Goal: Find specific page/section: Find specific page/section

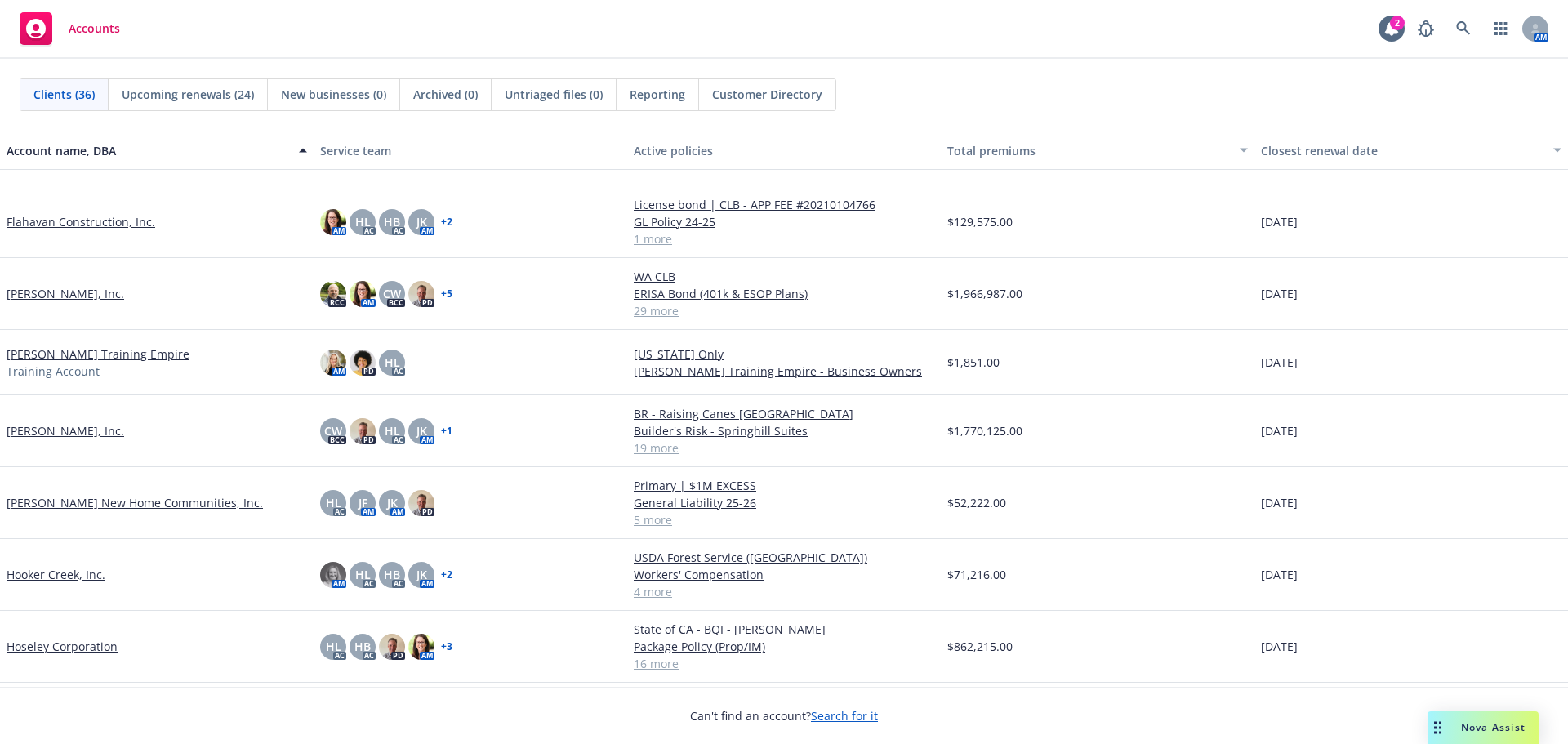
scroll to position [734, 0]
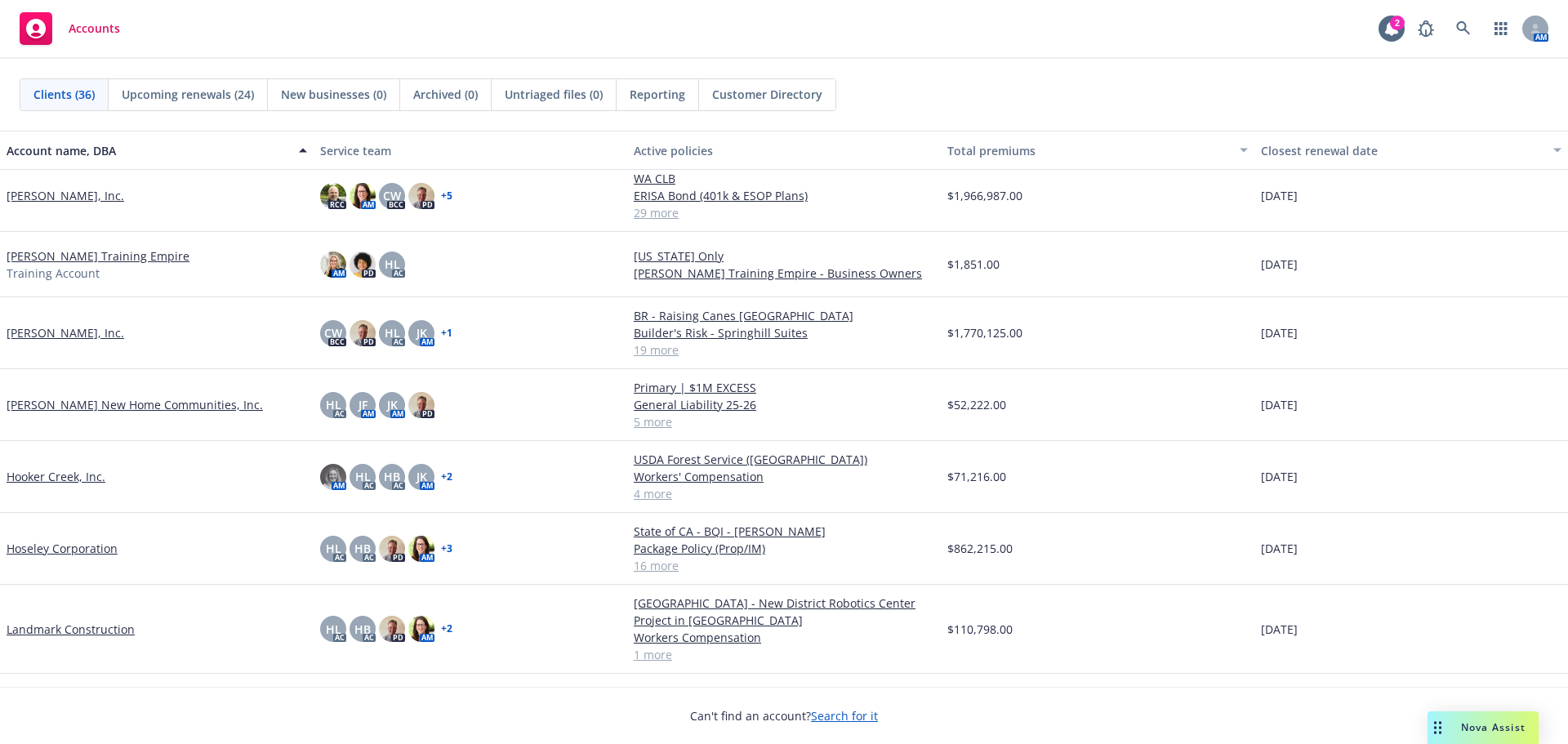
click at [100, 476] on link "Hooker Creek, Inc." at bounding box center [56, 476] width 99 height 17
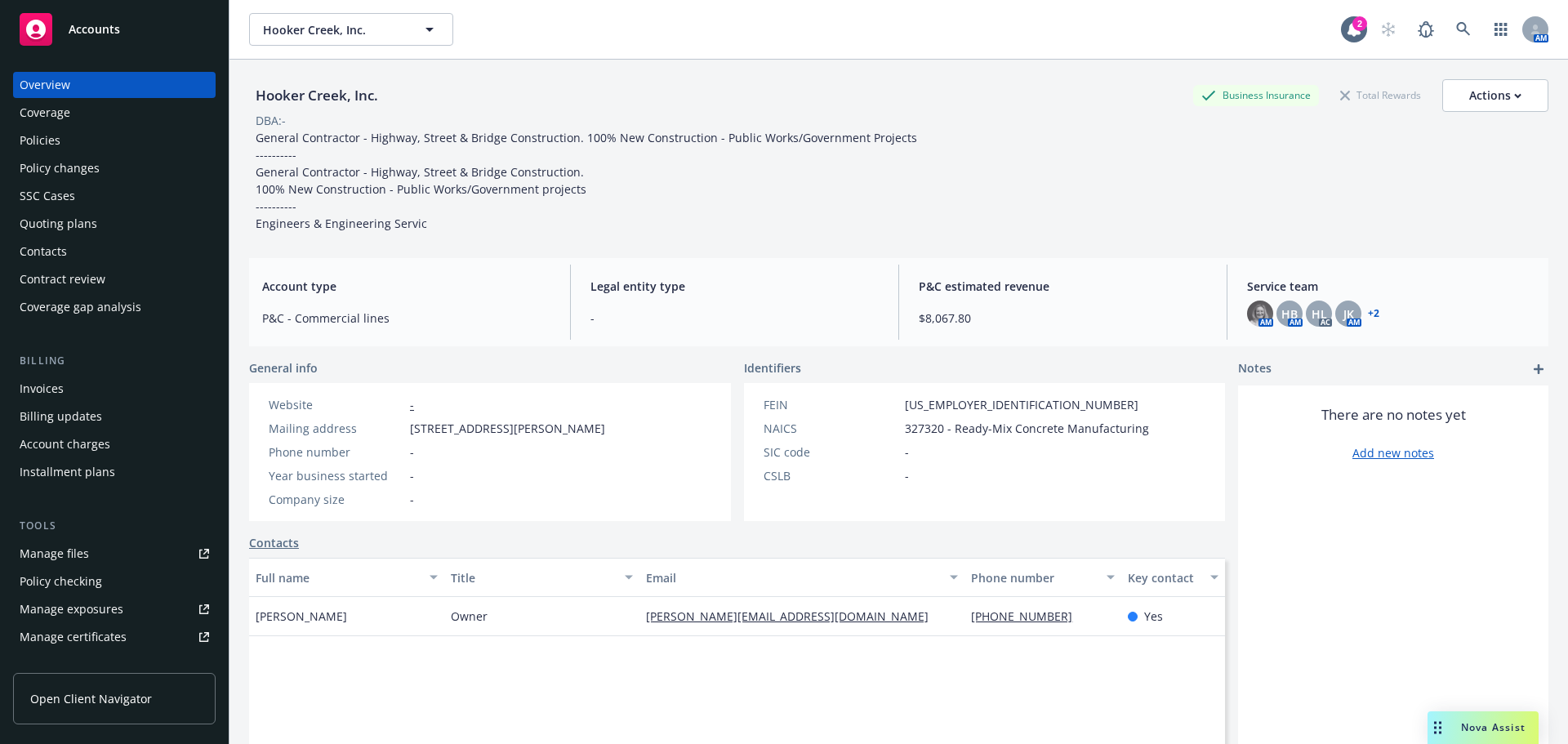
click at [148, 134] on div "Policies" at bounding box center [114, 140] width 190 height 26
